Goal: Task Accomplishment & Management: Manage account settings

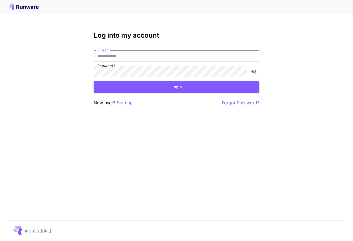
click at [177, 55] on input "Email   *" at bounding box center [177, 55] width 166 height 11
type input "**********"
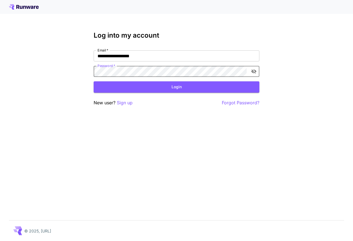
click button "Login" at bounding box center [177, 86] width 166 height 11
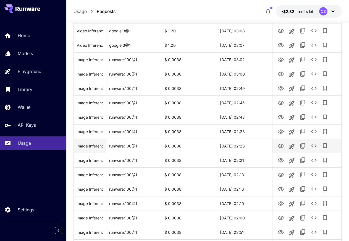
scroll to position [153, 0]
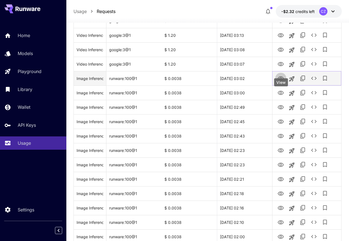
click at [280, 80] on icon "View" at bounding box center [281, 78] width 6 height 4
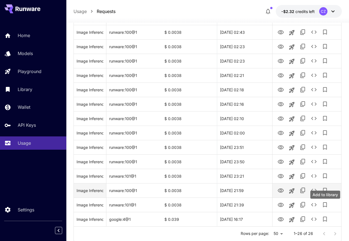
scroll to position [291, 0]
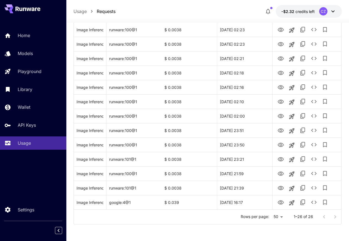
click at [270, 216] on div "Rows per page: 50 ** 1–26 of 26" at bounding box center [208, 217] width 268 height 14
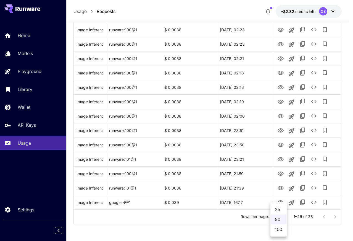
click at [278, 227] on li "100" at bounding box center [279, 229] width 16 height 10
type input "***"
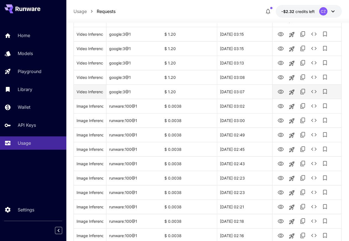
scroll to position [0, 0]
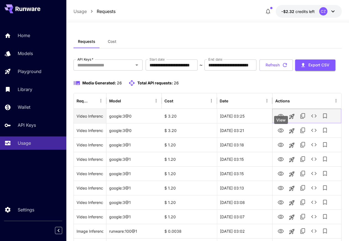
click at [278, 119] on icon "View" at bounding box center [281, 116] width 7 height 7
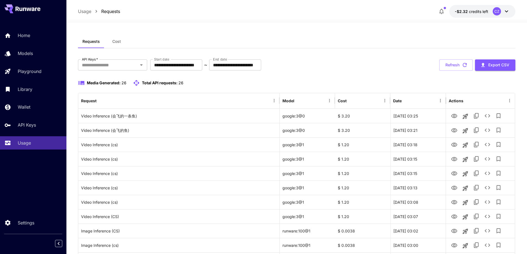
click at [353, 82] on div "Media Generated: 26 Total API requests: 26" at bounding box center [296, 83] width 437 height 7
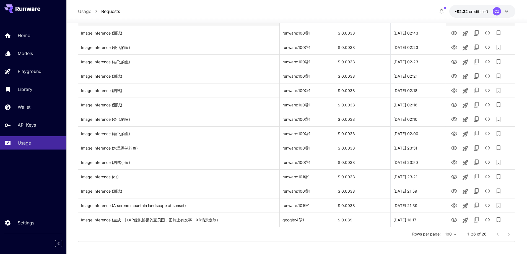
scroll to position [260, 0]
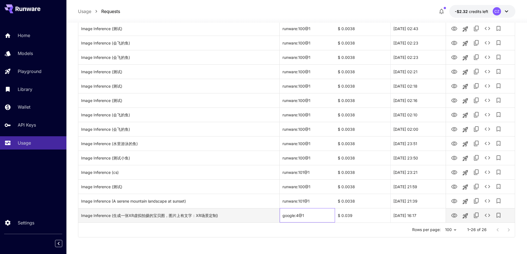
click at [299, 216] on div "google:4@1" at bounding box center [307, 215] width 55 height 14
click at [299, 215] on div "google:4@1" at bounding box center [307, 215] width 55 height 14
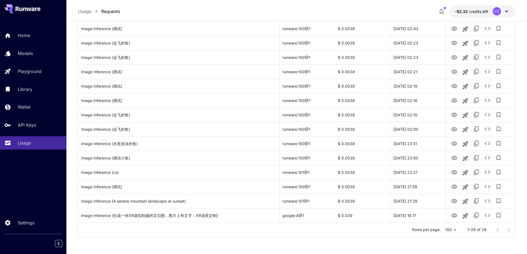
click at [353, 233] on div at bounding box center [503, 230] width 22 height 11
click at [353, 232] on div at bounding box center [503, 230] width 22 height 11
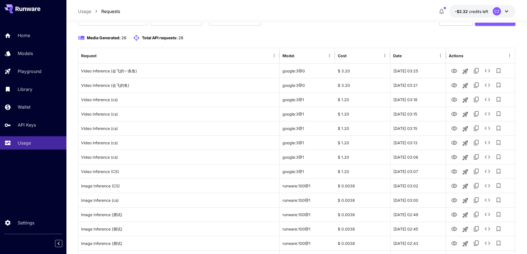
scroll to position [0, 0]
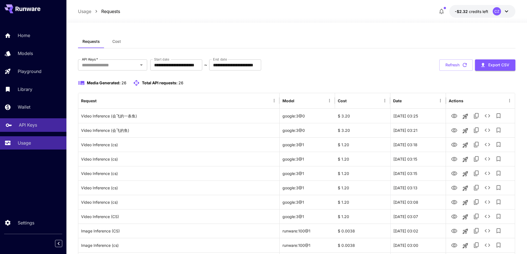
click at [36, 131] on link "API Keys" at bounding box center [33, 125] width 66 height 14
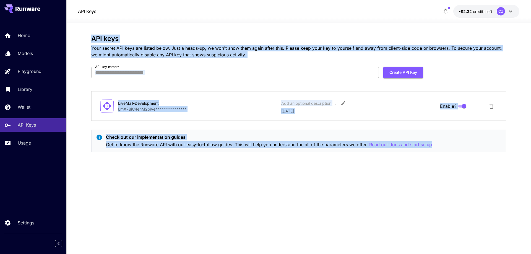
click at [179, 181] on div "**********" at bounding box center [298, 138] width 415 height 207
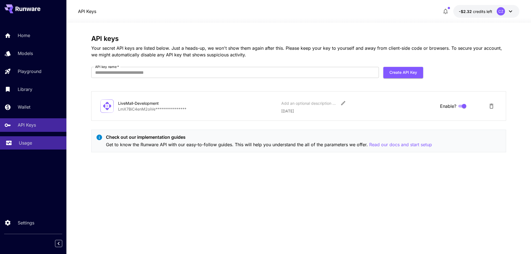
click at [47, 141] on div "Usage" at bounding box center [40, 143] width 43 height 7
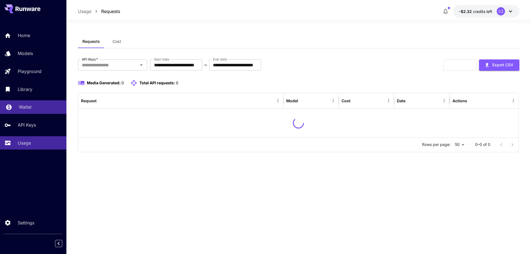
click at [52, 106] on div "Wallet" at bounding box center [40, 107] width 43 height 7
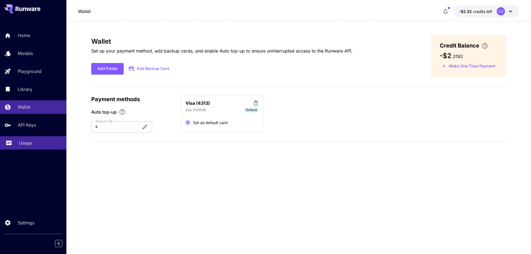
click at [43, 140] on div "Usage" at bounding box center [40, 143] width 43 height 7
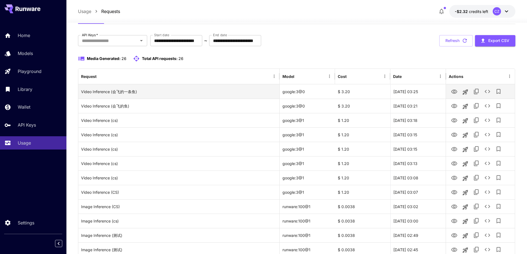
scroll to position [55, 0]
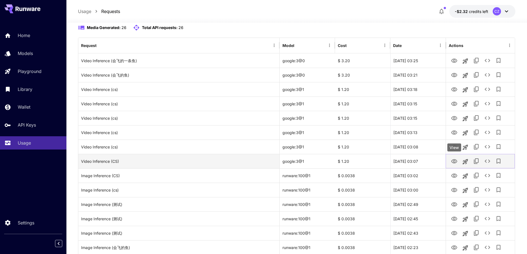
click at [353, 164] on icon "View" at bounding box center [454, 161] width 7 height 7
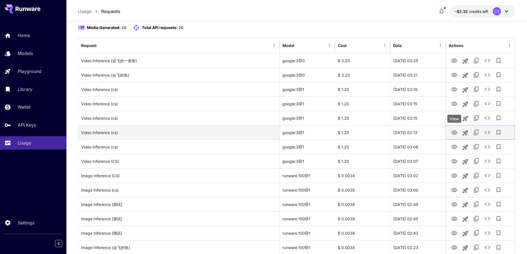
click at [353, 131] on icon "View" at bounding box center [454, 132] width 7 height 7
